Goal: Task Accomplishment & Management: Manage account settings

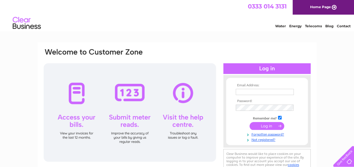
type input "[EMAIL_ADDRESS][DOMAIN_NAME]"
click at [270, 125] on input "submit" at bounding box center [267, 126] width 35 height 8
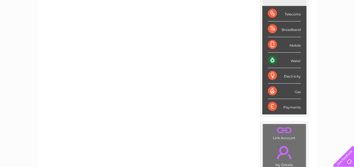
scroll to position [84, 0]
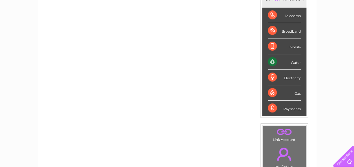
click at [280, 63] on div "Water" at bounding box center [284, 62] width 33 height 16
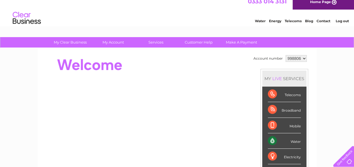
scroll to position [5, 0]
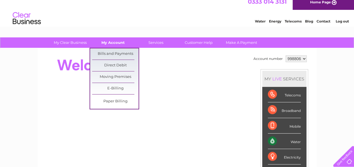
click at [114, 42] on link "My Account" at bounding box center [113, 42] width 47 height 10
click at [110, 51] on link "Bills and Payments" at bounding box center [115, 53] width 47 height 11
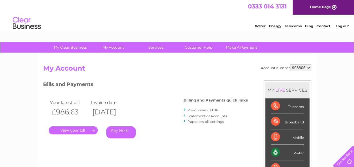
click at [80, 131] on link "." at bounding box center [73, 131] width 49 height 8
